Goal: Information Seeking & Learning: Learn about a topic

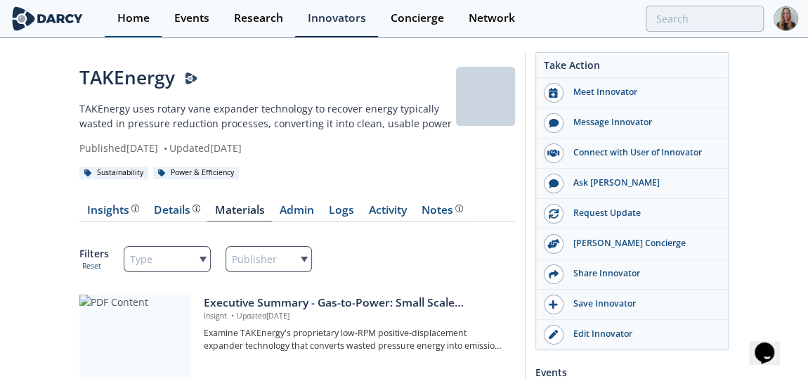
click at [144, 17] on div "Home" at bounding box center [133, 18] width 32 height 11
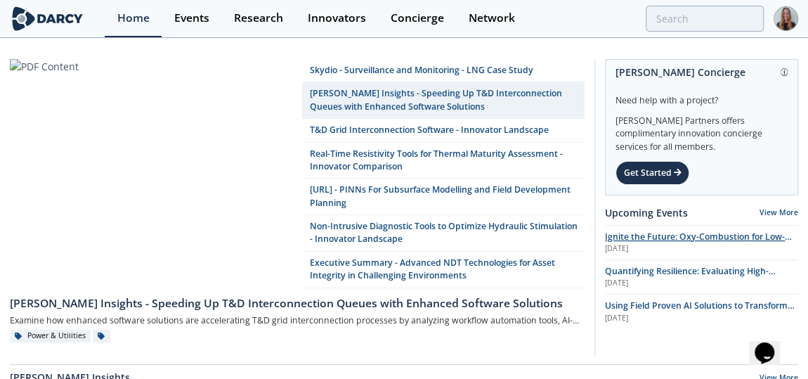
click at [641, 235] on span "Ignite the Future: Oxy-Combustion for Low-Carbon Power" at bounding box center [698, 243] width 187 height 25
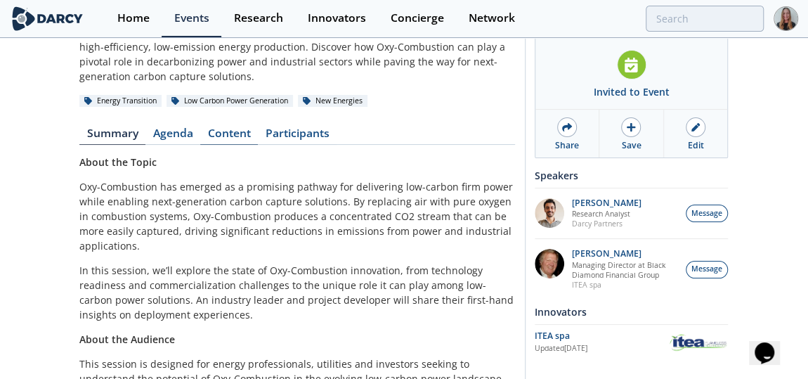
click at [213, 142] on link "Content" at bounding box center [229, 136] width 58 height 17
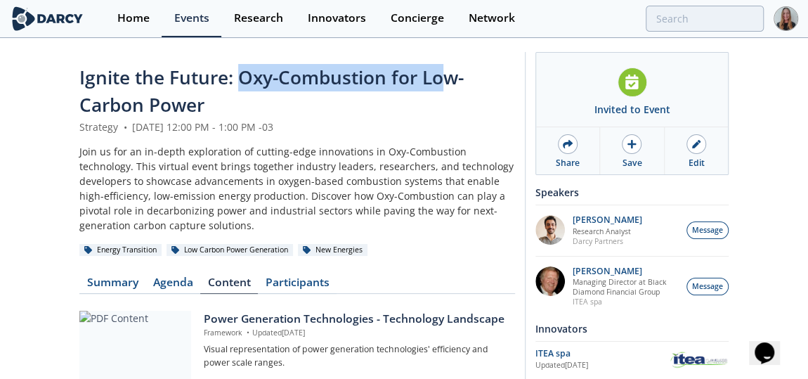
drag, startPoint x: 439, startPoint y: 72, endPoint x: 231, endPoint y: 52, distance: 208.3
click at [117, 8] on link "Home" at bounding box center [133, 18] width 57 height 37
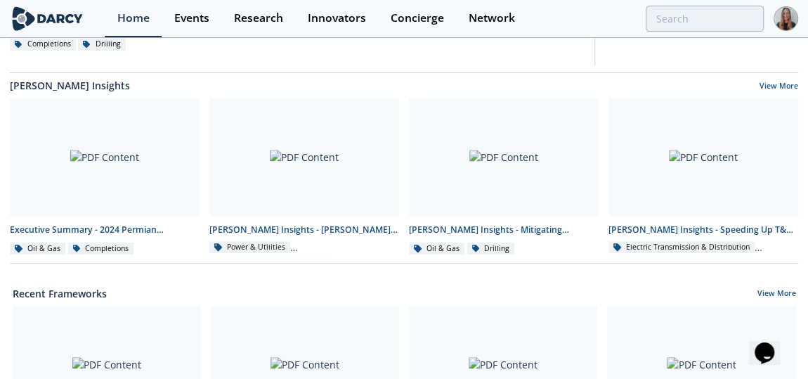
scroll to position [287, 0]
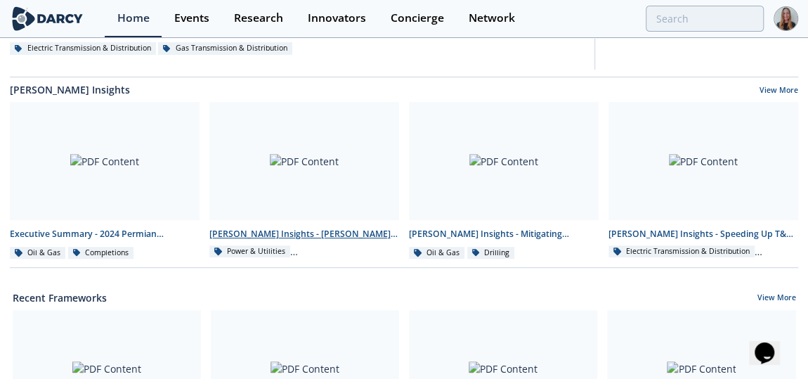
click at [318, 171] on div at bounding box center [304, 161] width 190 height 118
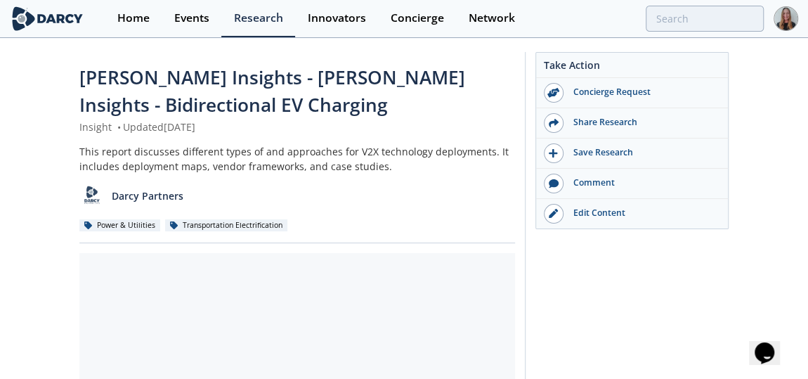
click at [318, 171] on div "This report discusses different types of and approaches for V2X technology depl…" at bounding box center [297, 159] width 436 height 30
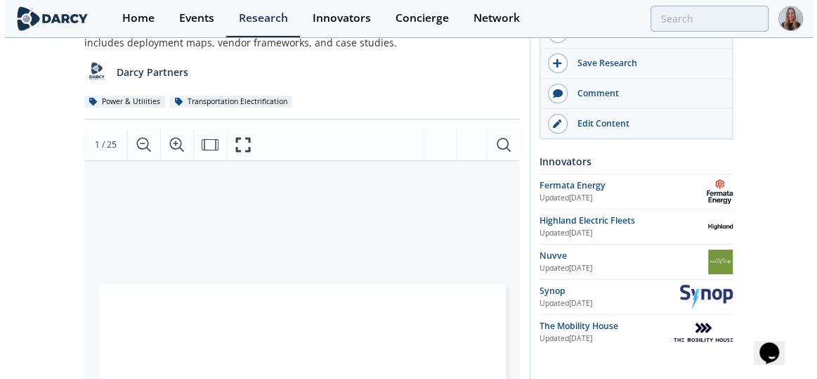
scroll to position [127, 0]
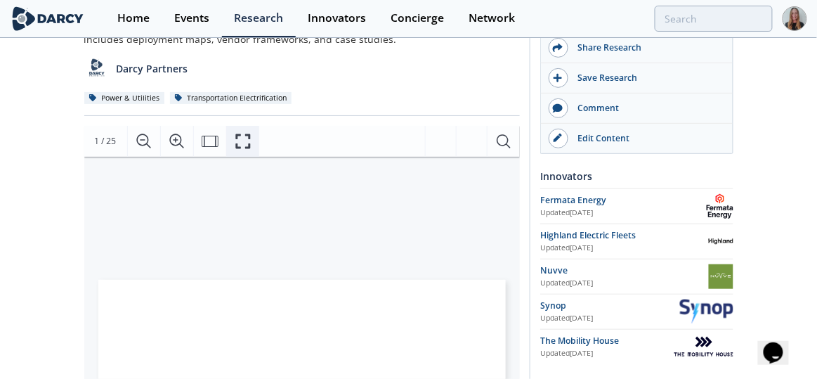
click at [230, 142] on button "Fullscreen" at bounding box center [242, 141] width 33 height 31
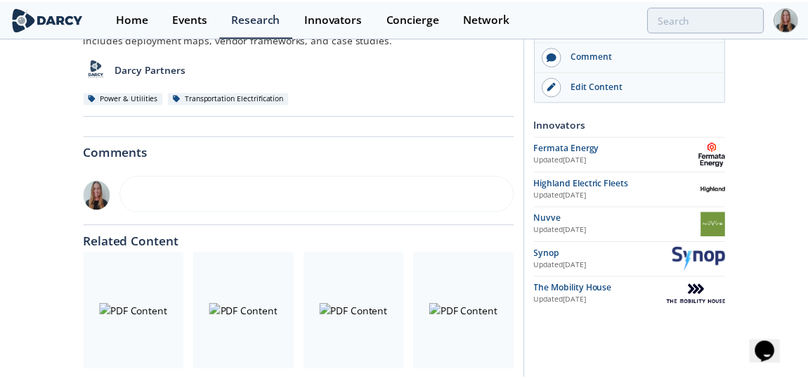
scroll to position [0, 0]
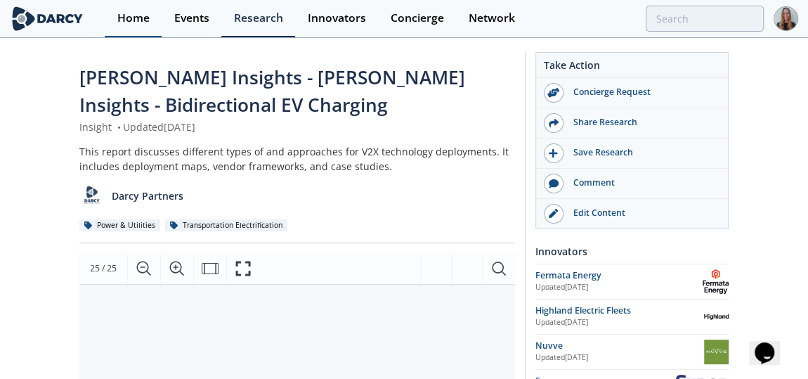
click at [148, 24] on div "Home" at bounding box center [133, 18] width 32 height 11
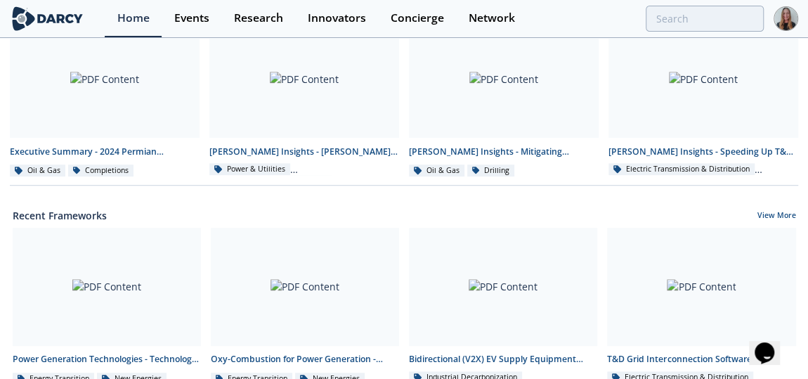
scroll to position [351, 0]
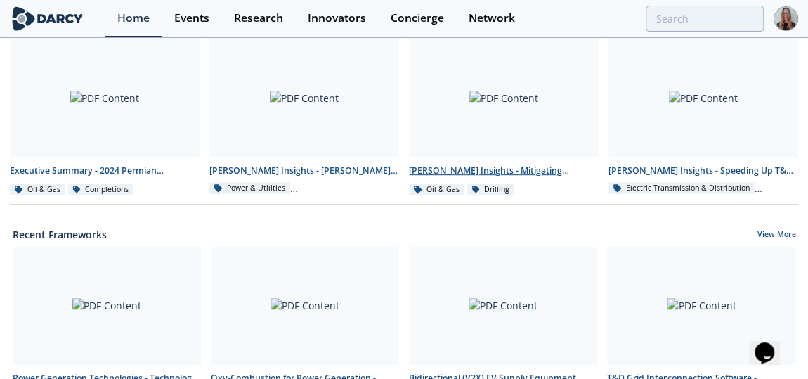
click at [501, 156] on link "[PERSON_NAME] Insights - Mitigating Elastomer Swelling Issue in Downhole Drilli…" at bounding box center [504, 118] width 200 height 158
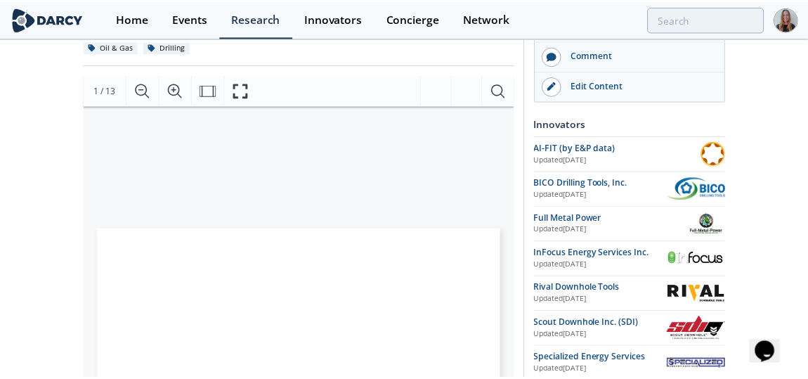
scroll to position [224, 0]
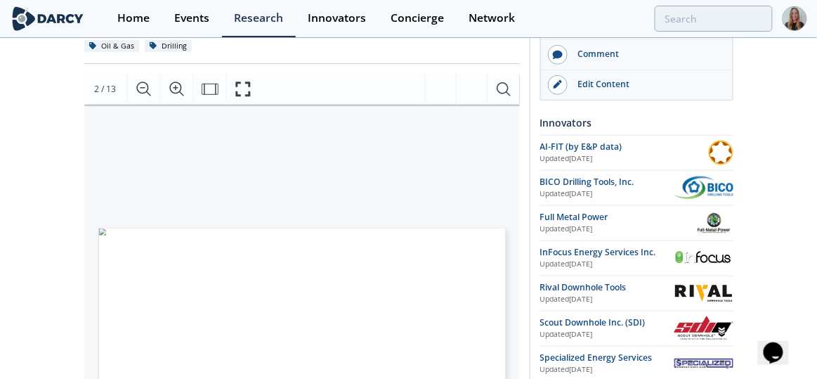
click at [86, 188] on div "MITIGATING ELASTOMER SWELLING IN DOWNHOLE MOTORS STUDY OVERVIEW PROBLEM STATEME…" at bounding box center [295, 226] width 422 height 243
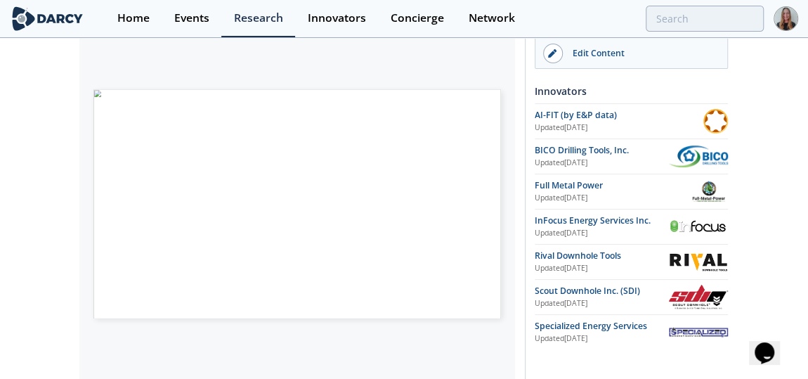
scroll to position [373, 0]
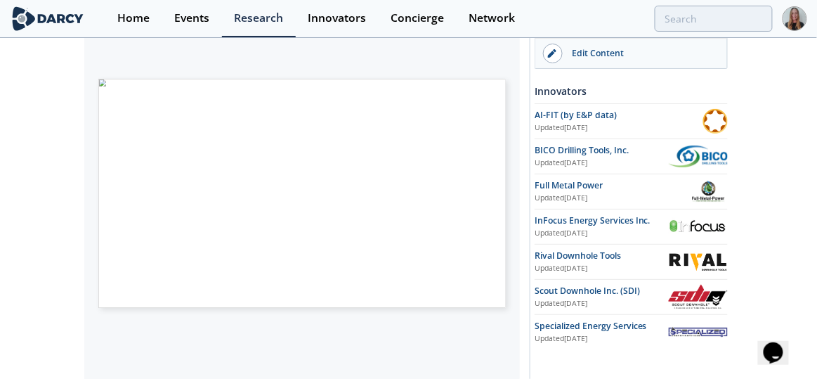
click at [124, 206] on span "Page 2" at bounding box center [352, 294] width 494 height 229
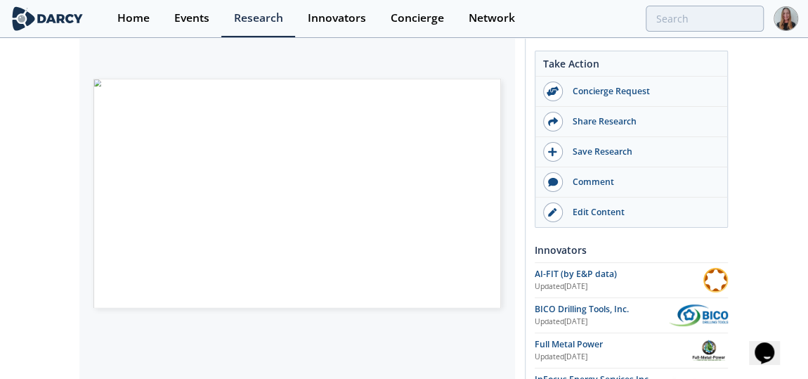
scroll to position [0, 0]
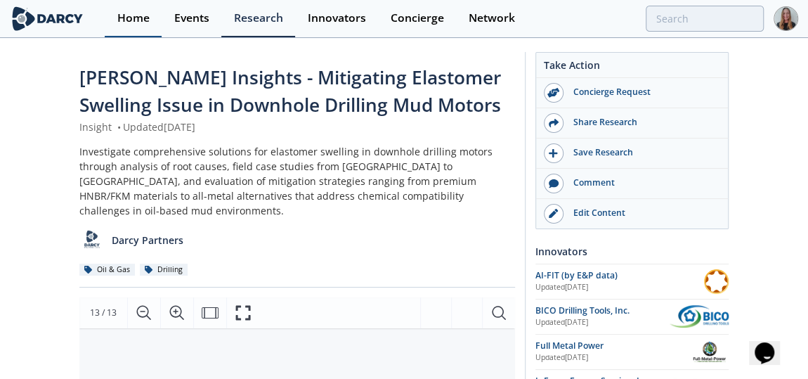
click at [129, 23] on div "Home" at bounding box center [133, 18] width 32 height 11
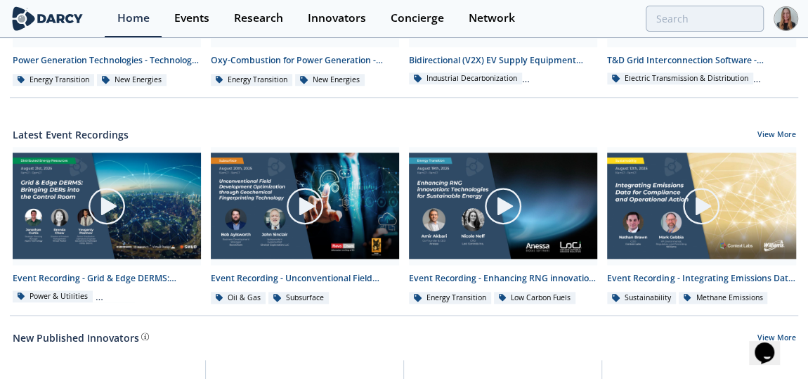
scroll to position [649, 0]
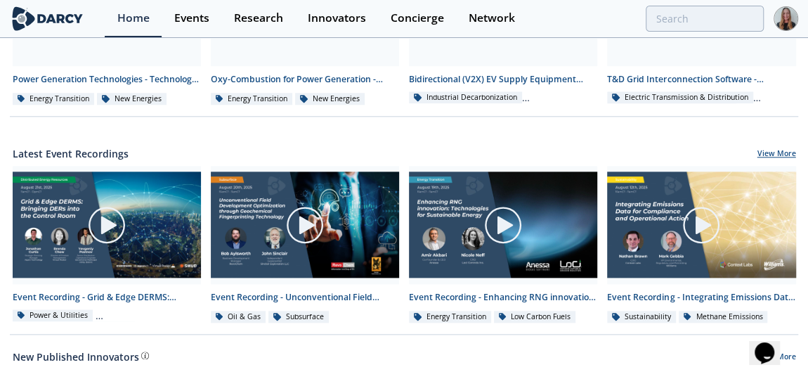
click at [778, 150] on link "View More" at bounding box center [777, 154] width 39 height 13
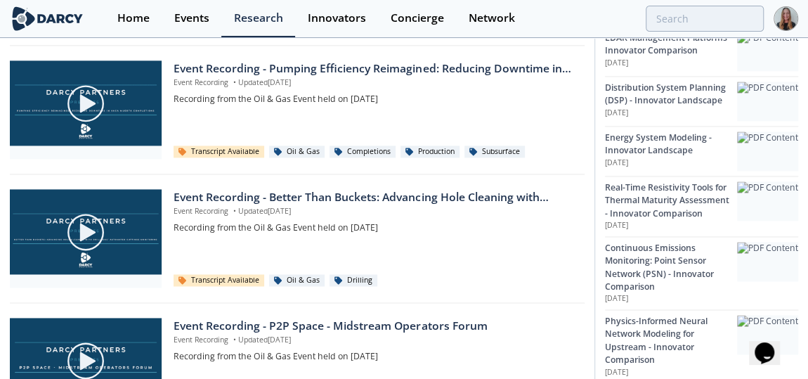
scroll to position [937, 0]
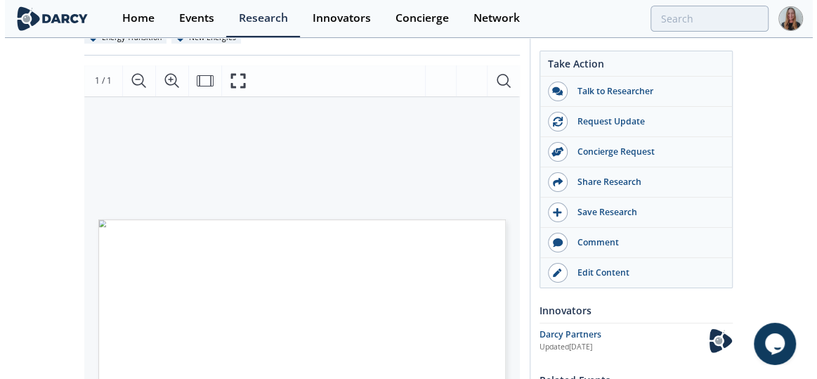
scroll to position [138, 0]
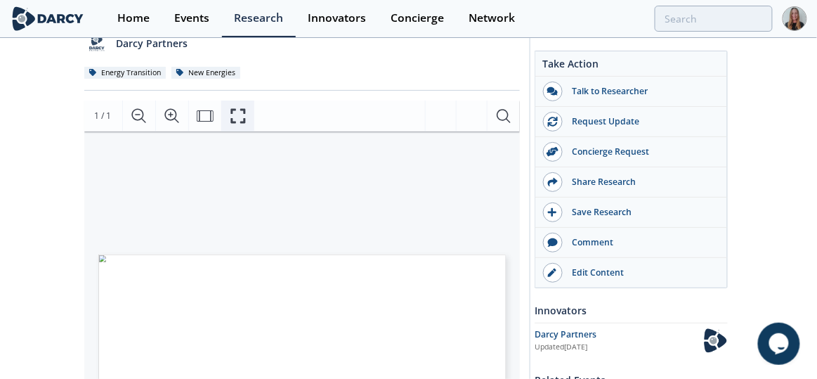
click at [243, 112] on icon "Fullscreen" at bounding box center [238, 115] width 15 height 15
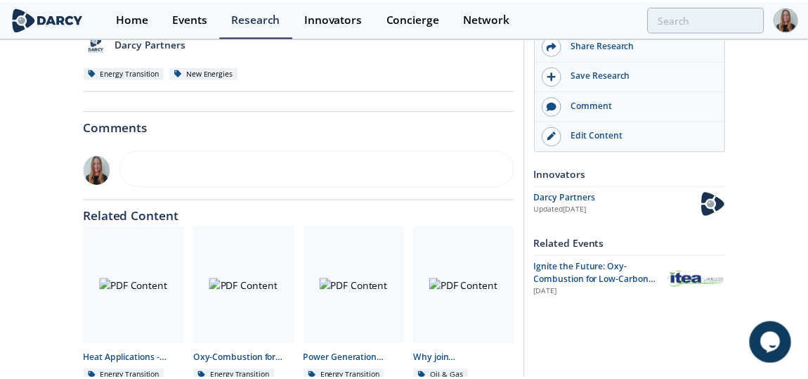
scroll to position [0, 0]
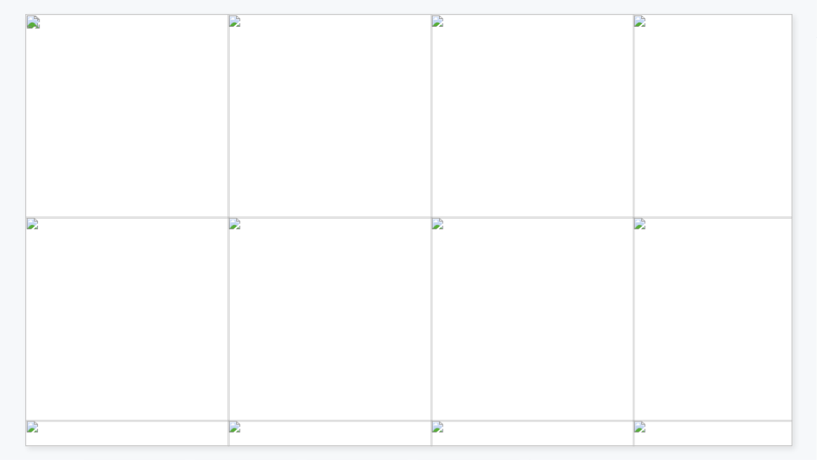
click at [291, 214] on span "Page 1" at bounding box center [504, 358] width 931 height 523
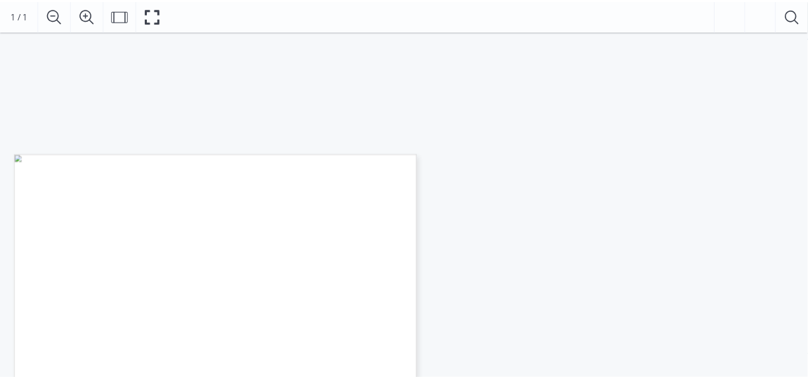
scroll to position [213, 0]
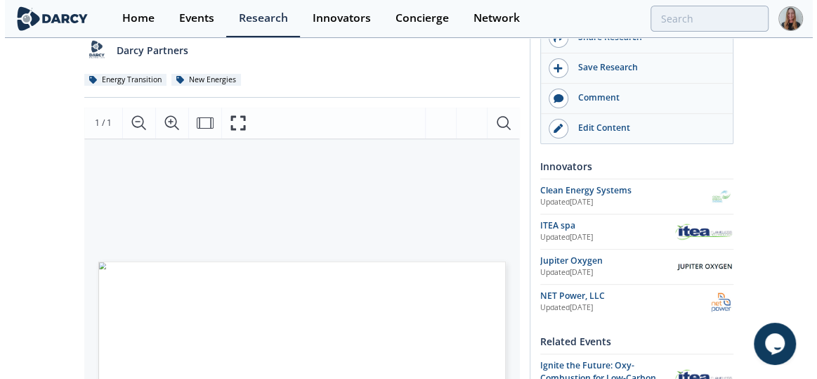
scroll to position [202, 0]
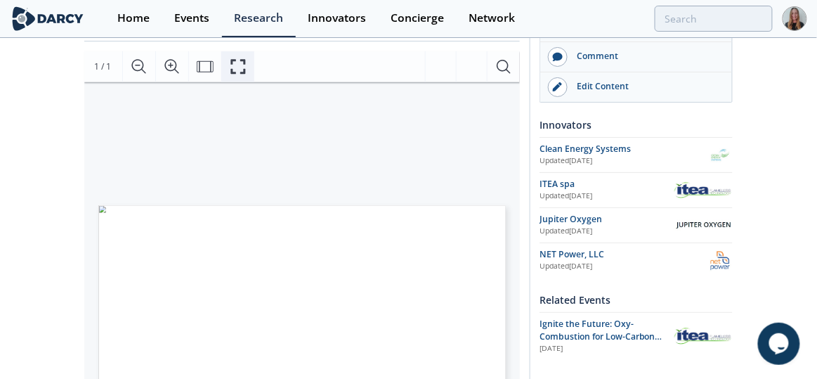
click at [235, 70] on icon "Fullscreen" at bounding box center [238, 66] width 17 height 17
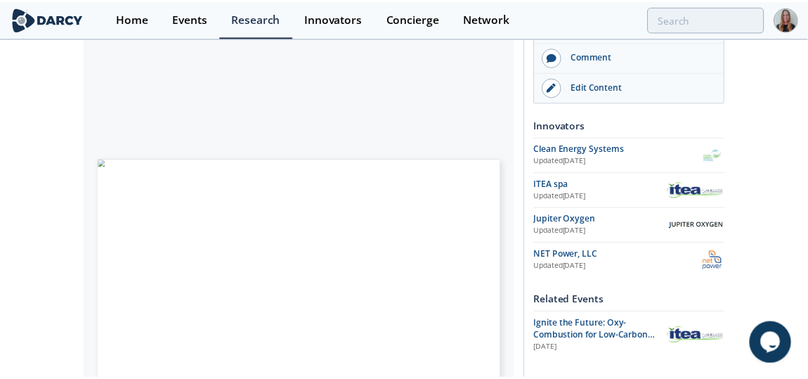
scroll to position [266, 0]
